Goal: Task Accomplishment & Management: Manage account settings

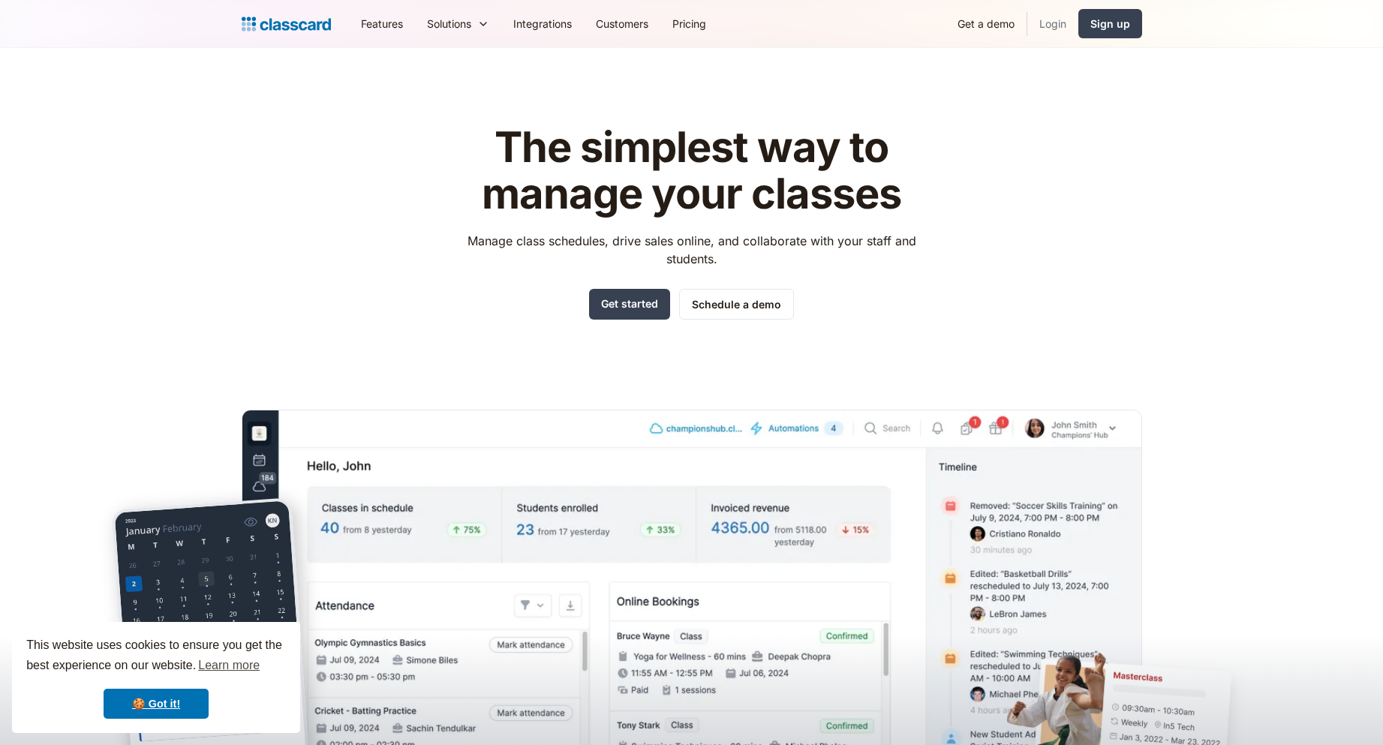
click at [1061, 27] on link "Login" at bounding box center [1052, 24] width 51 height 34
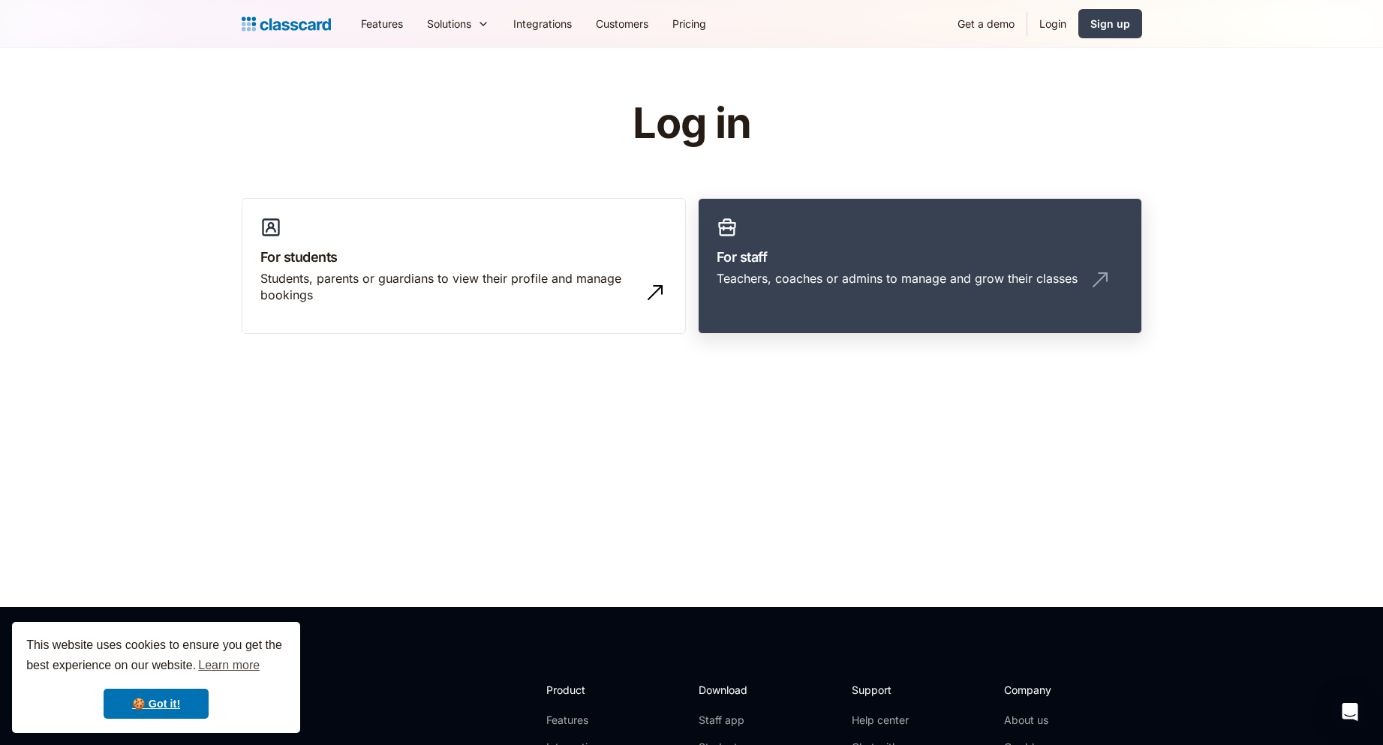
click at [797, 293] on div "Teachers, coaches or admins to manage and grow their classes" at bounding box center [920, 284] width 407 height 29
